Goal: Find specific page/section: Find specific page/section

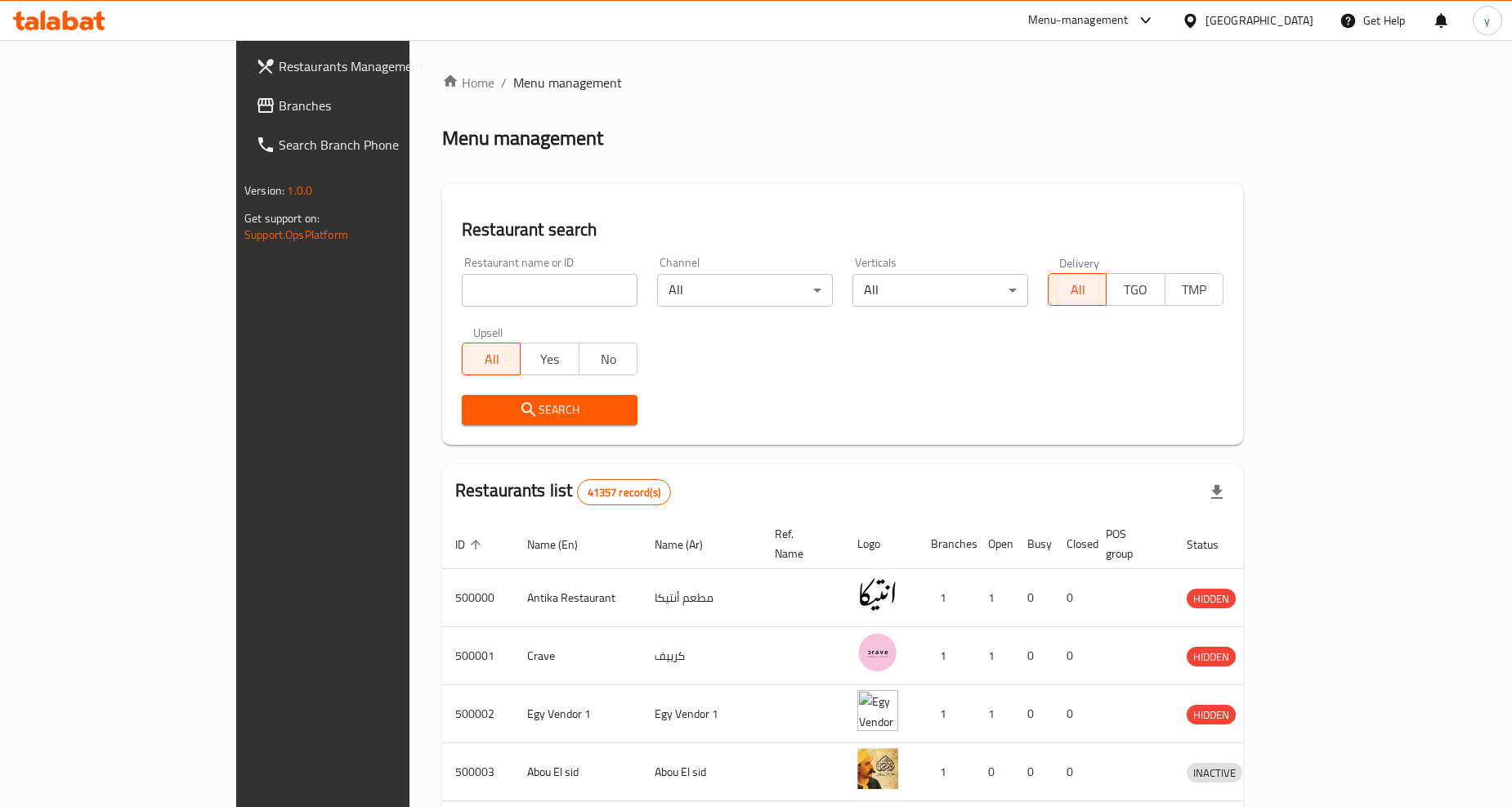
click at [1291, 18] on div "[GEOGRAPHIC_DATA]" at bounding box center [1260, 21] width 108 height 18
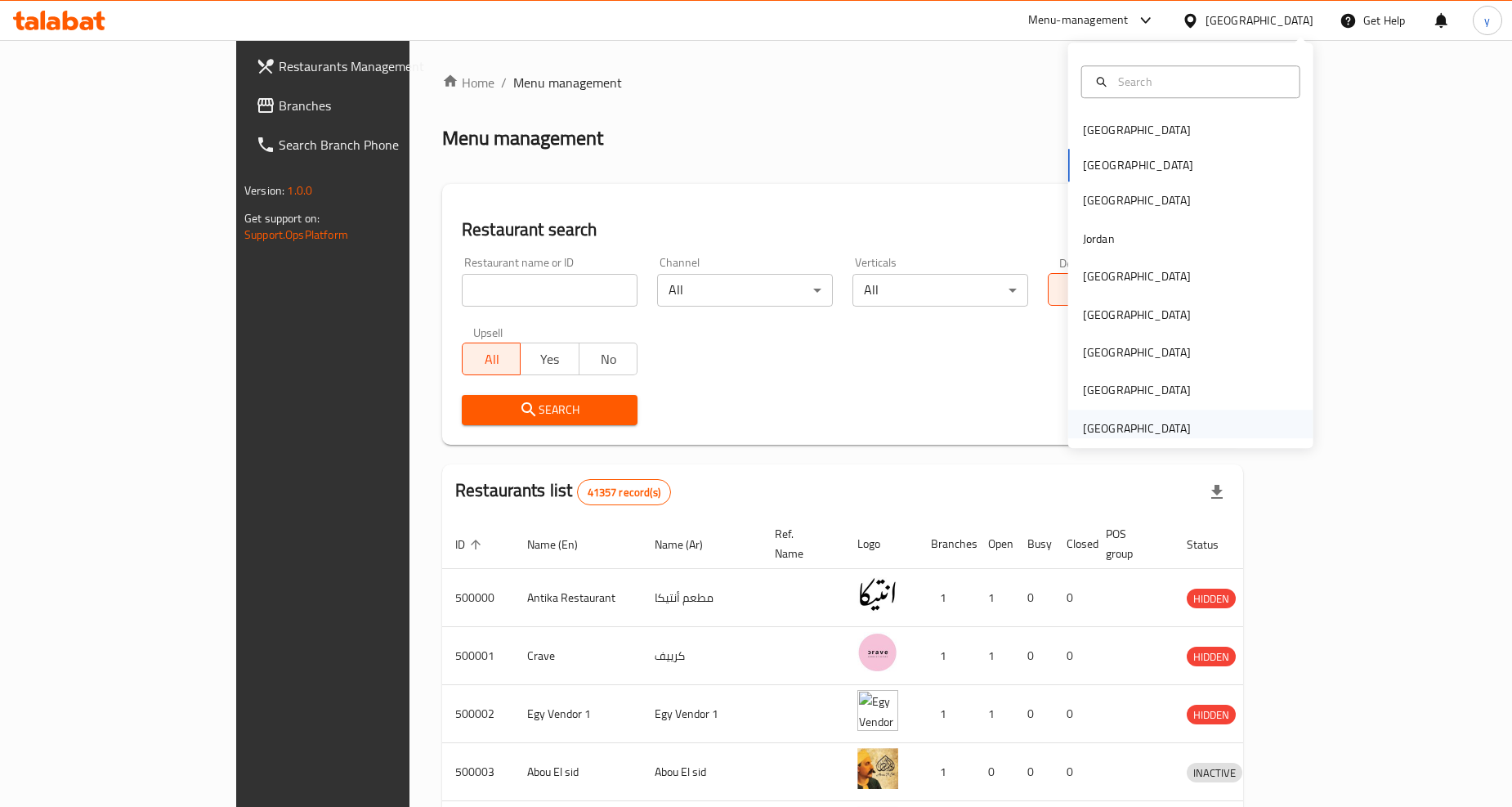
click at [1175, 426] on div "[GEOGRAPHIC_DATA]" at bounding box center [1137, 428] width 134 height 38
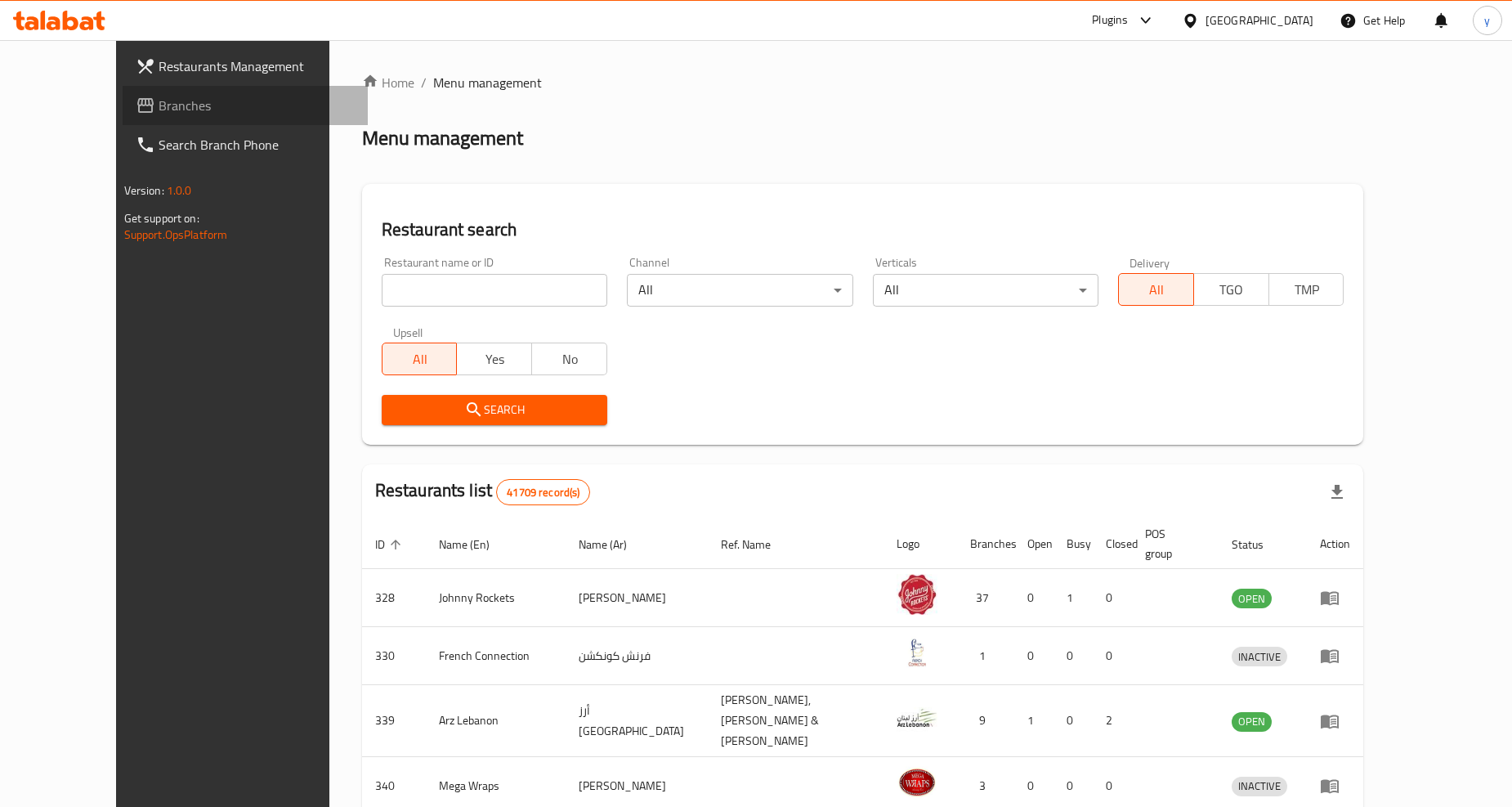
click at [159, 109] on span "Branches" at bounding box center [257, 106] width 197 height 20
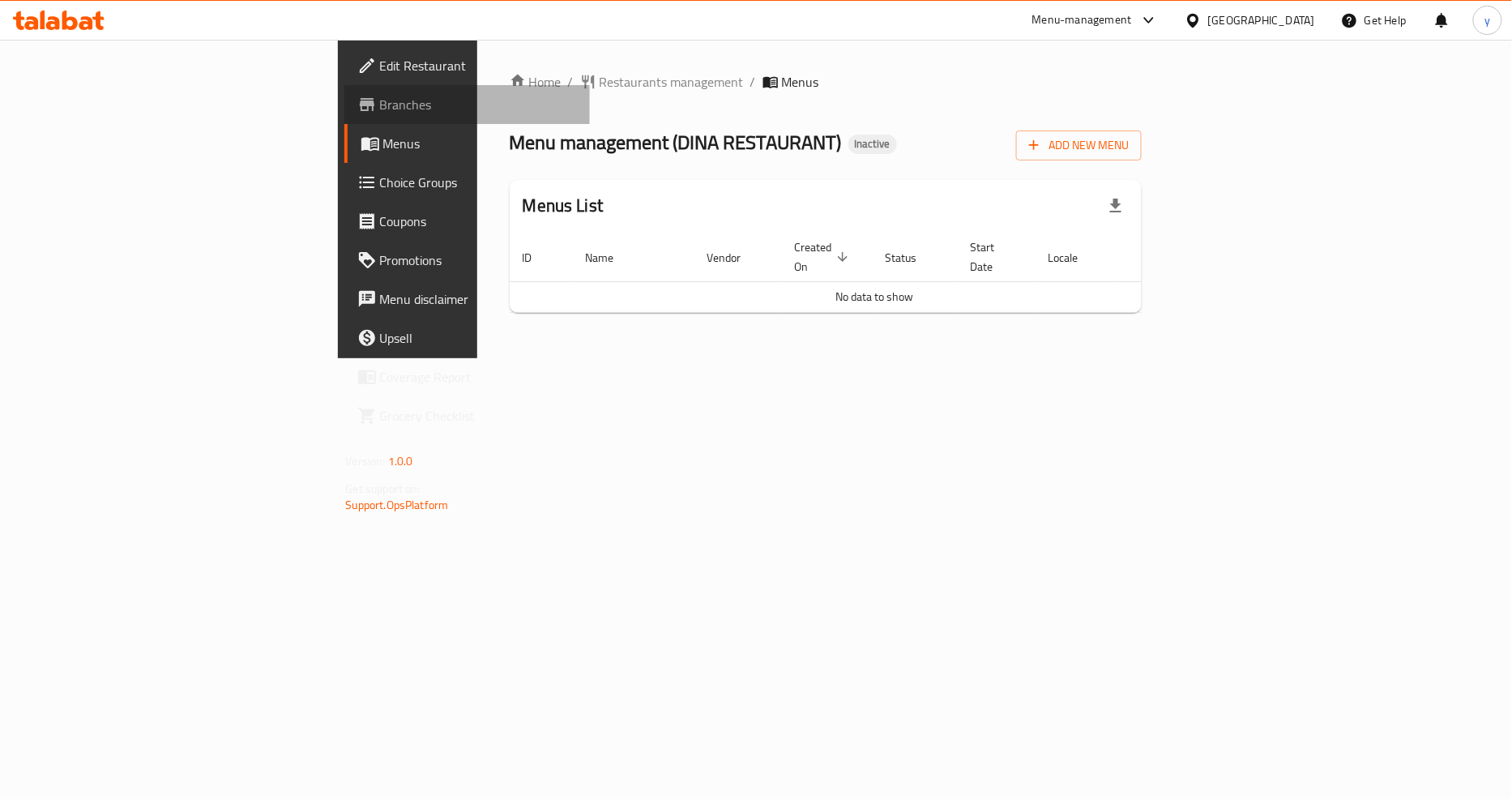
click at [380, 109] on span "Branches" at bounding box center [479, 105] width 198 height 20
